Goal: Information Seeking & Learning: Understand process/instructions

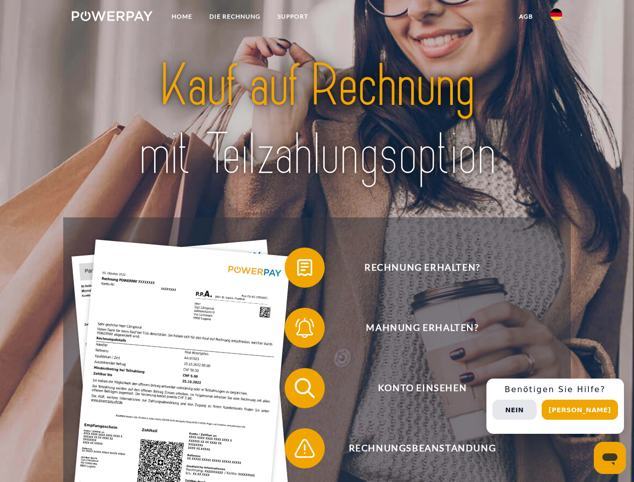
click at [112, 18] on img at bounding box center [112, 16] width 81 height 10
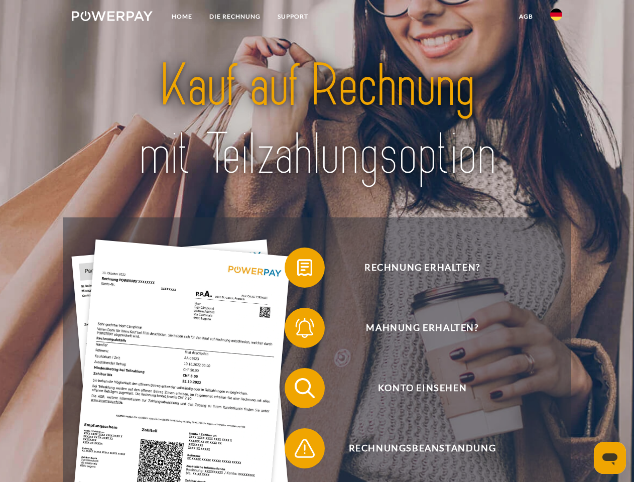
click at [556, 18] on img at bounding box center [556, 15] width 12 height 12
click at [526, 17] on link "agb" at bounding box center [526, 17] width 31 height 18
click at [297, 270] on span at bounding box center [290, 268] width 50 height 50
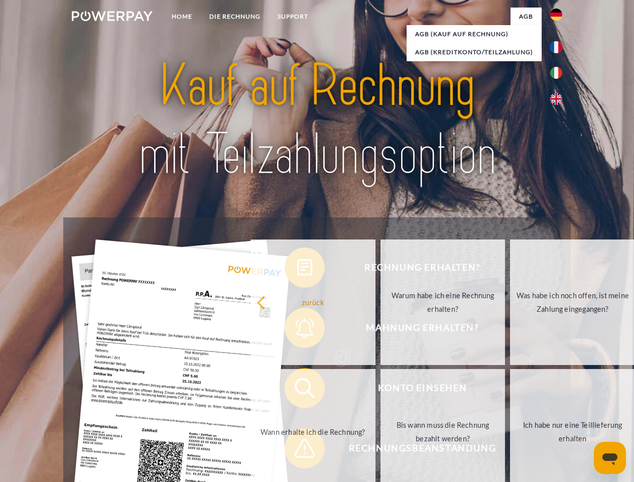
click at [297, 330] on div "zurück Warum habe ich eine Rechnung erhalten? Was habe ich noch offen, ist mein…" at bounding box center [444, 366] width 406 height 259
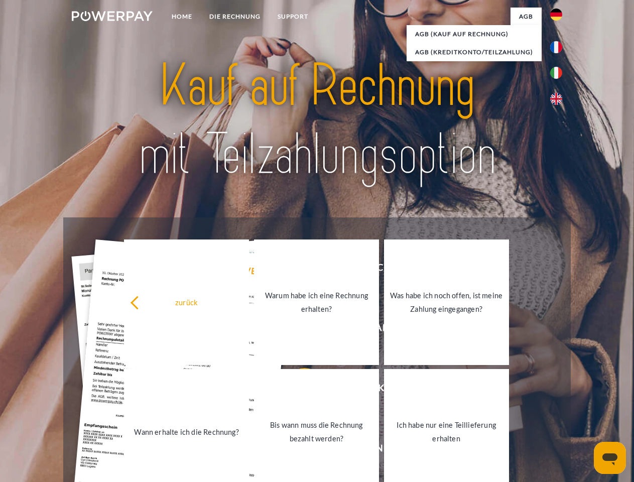
click at [297, 390] on link "Bis wann muss die Rechnung bezahlt werden?" at bounding box center [316, 432] width 125 height 126
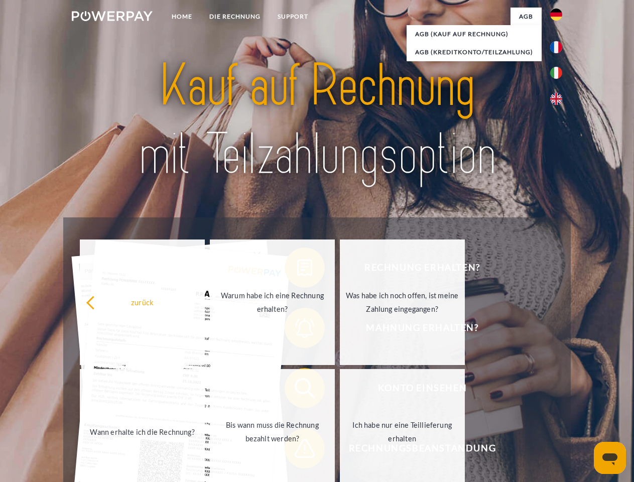
click at [297, 450] on span at bounding box center [290, 448] width 50 height 50
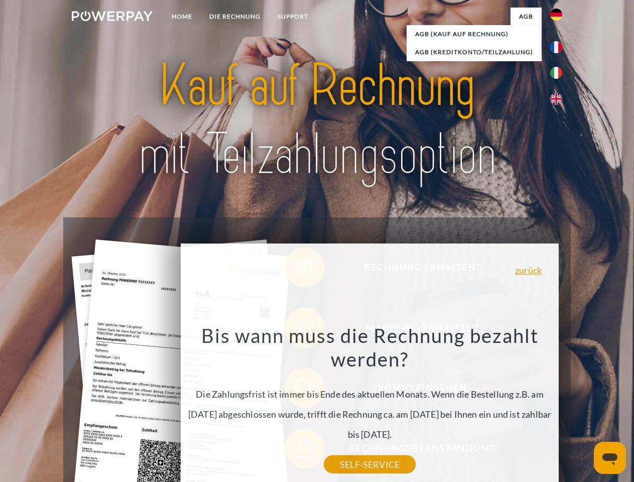
click at [559, 406] on div "Rechnung erhalten? Mahnung erhalten? Konto einsehen" at bounding box center [316, 418] width 507 height 402
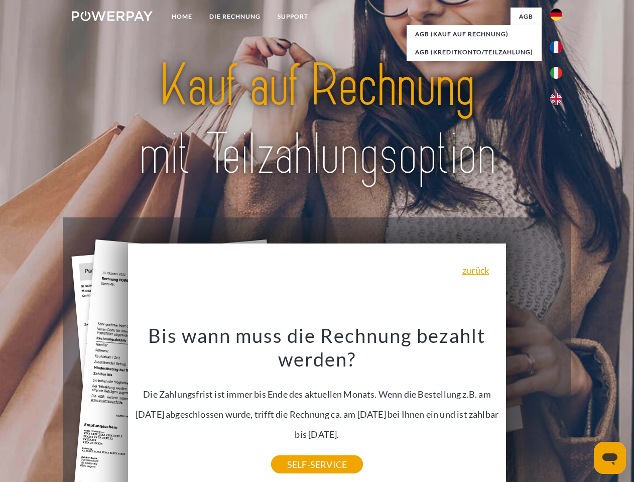
click at [534, 408] on span "Konto einsehen" at bounding box center [422, 388] width 246 height 40
click at [583, 410] on header "Home DIE RECHNUNG SUPPORT" at bounding box center [317, 346] width 634 height 693
